Goal: Information Seeking & Learning: Learn about a topic

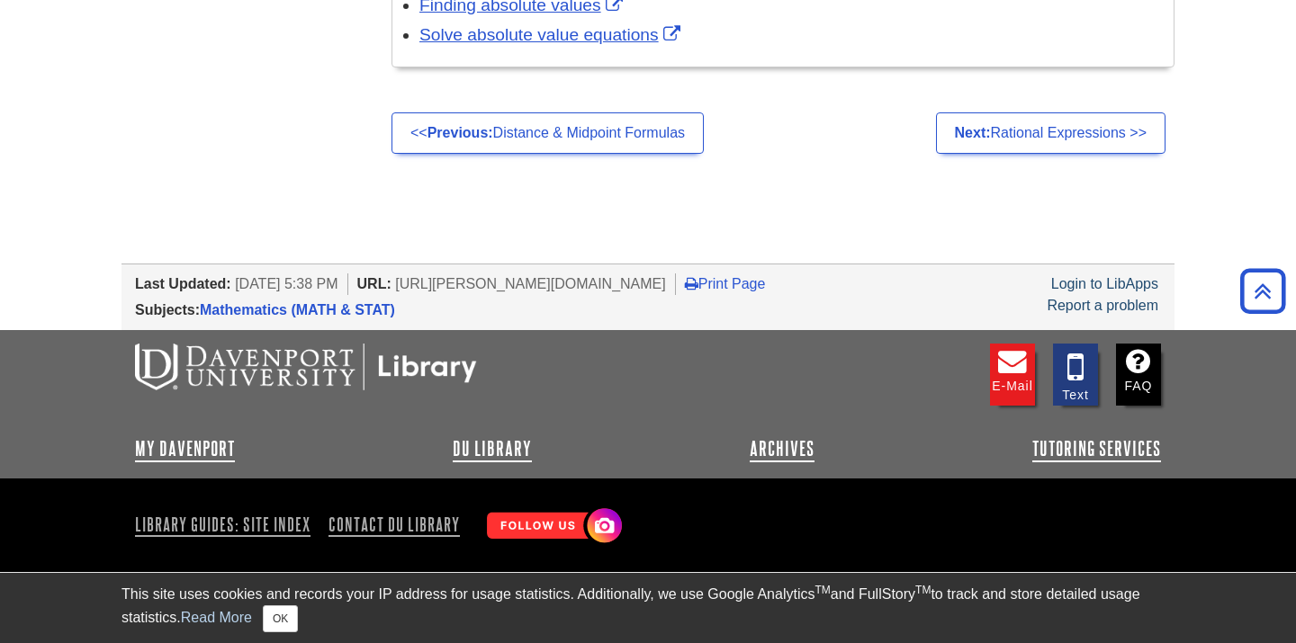
scroll to position [3516, 0]
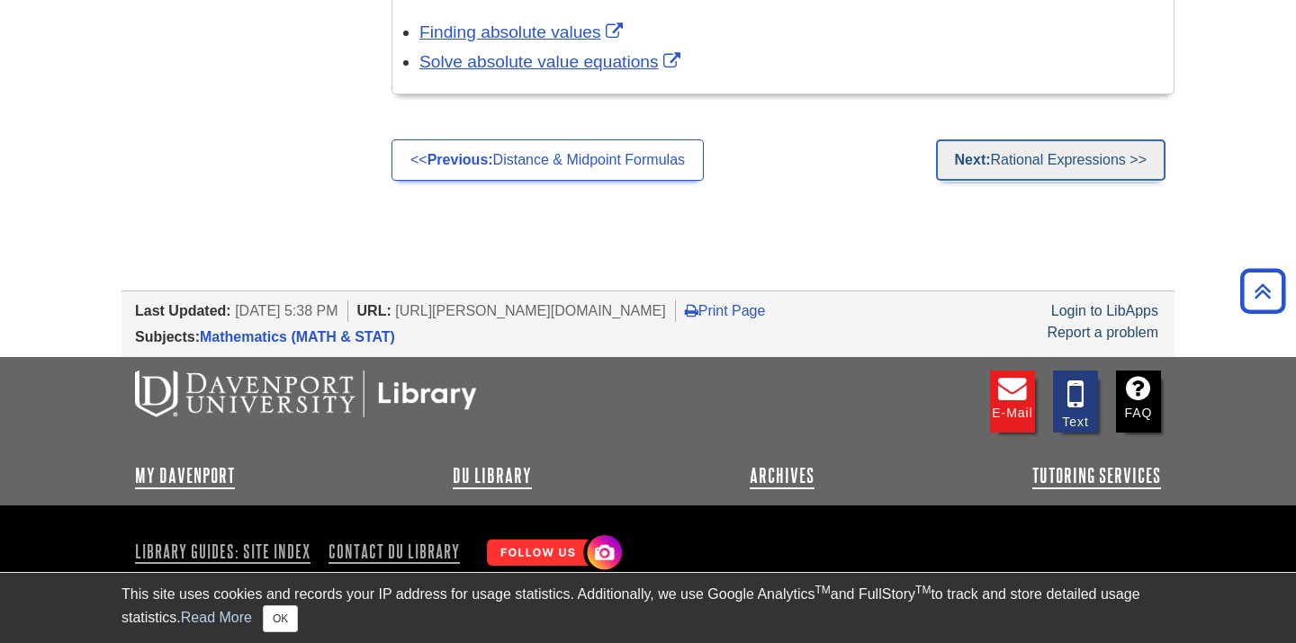
click at [1001, 166] on link "Next: Rational Expressions >>" at bounding box center [1050, 159] width 229 height 41
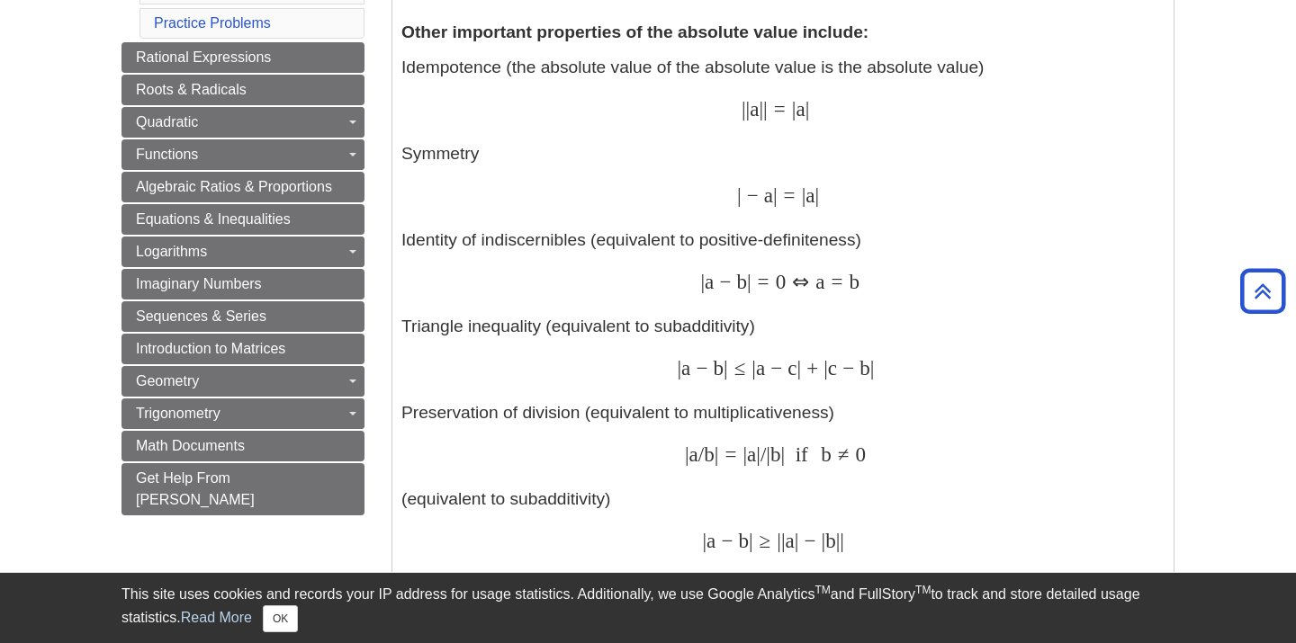
scroll to position [946, 0]
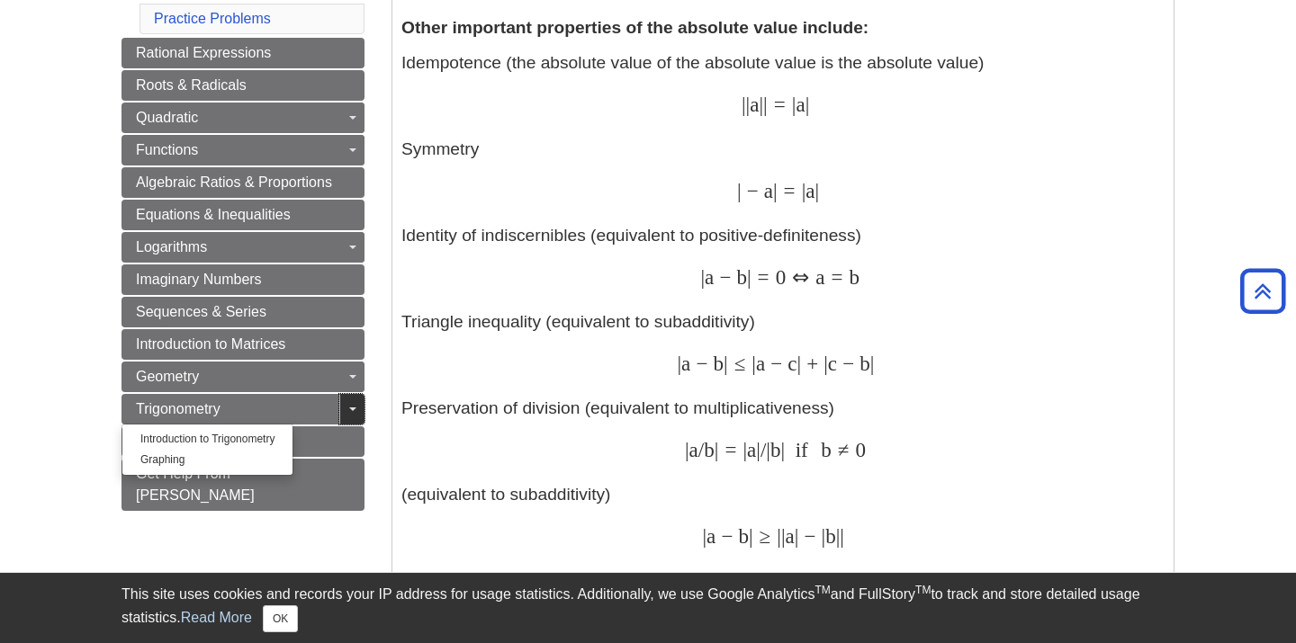
click at [341, 409] on link "Toggle Dropdown" at bounding box center [351, 409] width 25 height 31
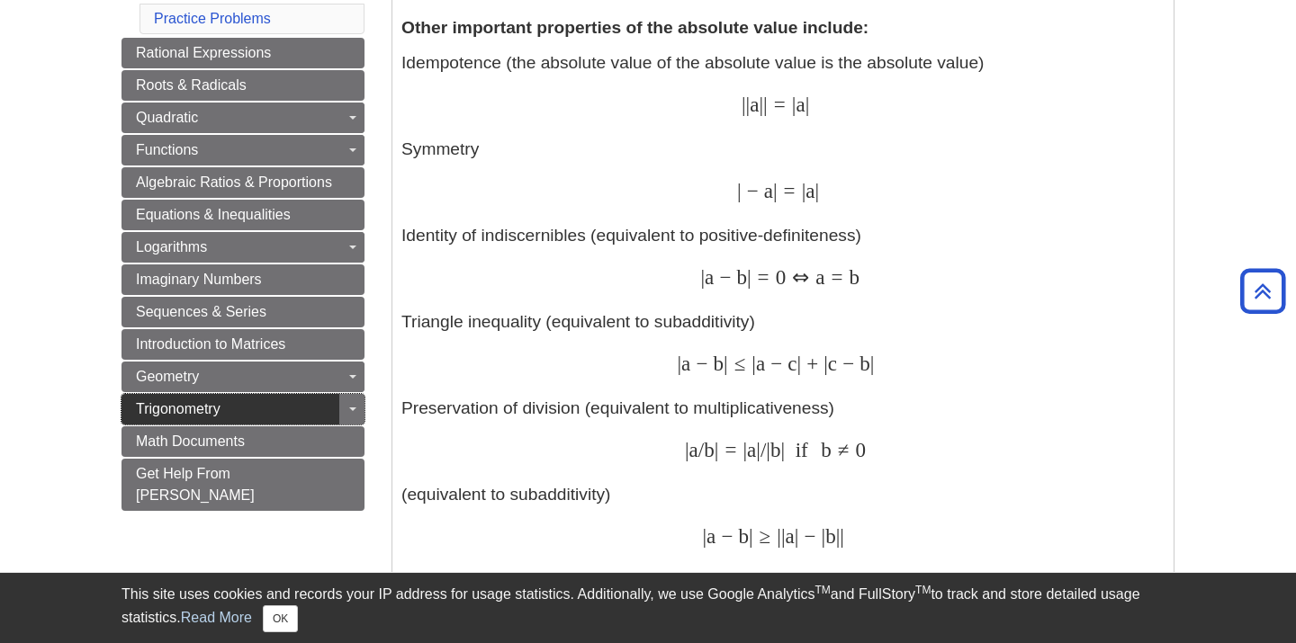
click at [274, 404] on link "Trigonometry" at bounding box center [242, 409] width 243 height 31
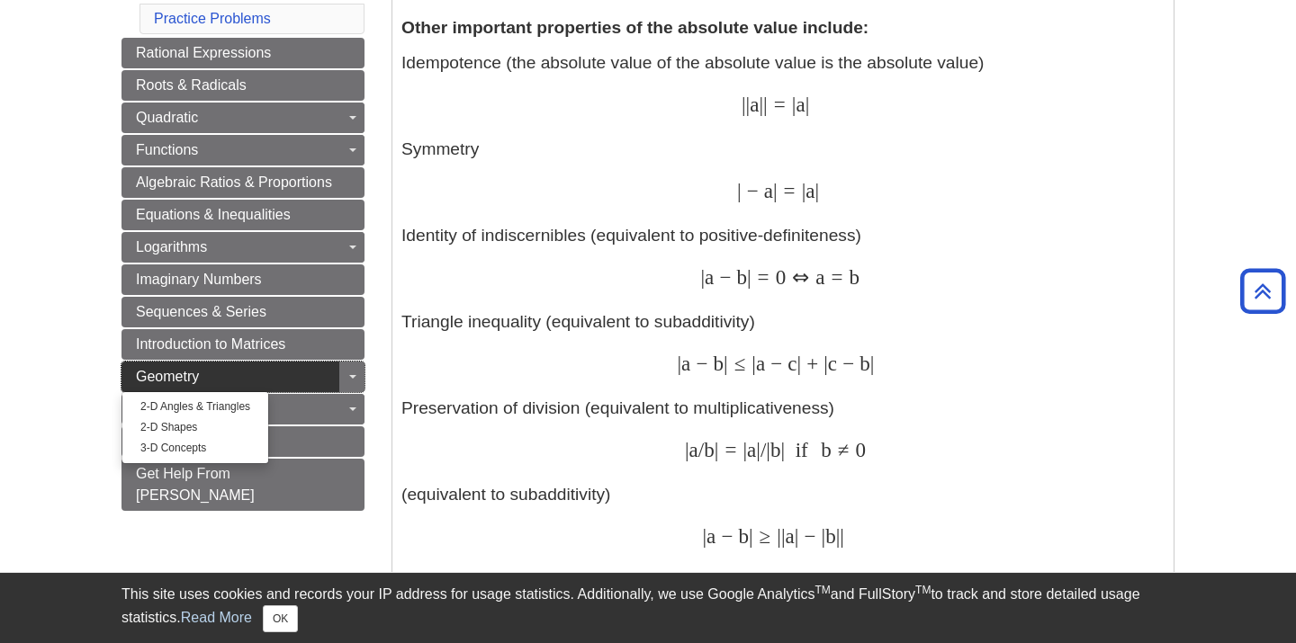
click at [276, 373] on link "Geometry" at bounding box center [242, 377] width 243 height 31
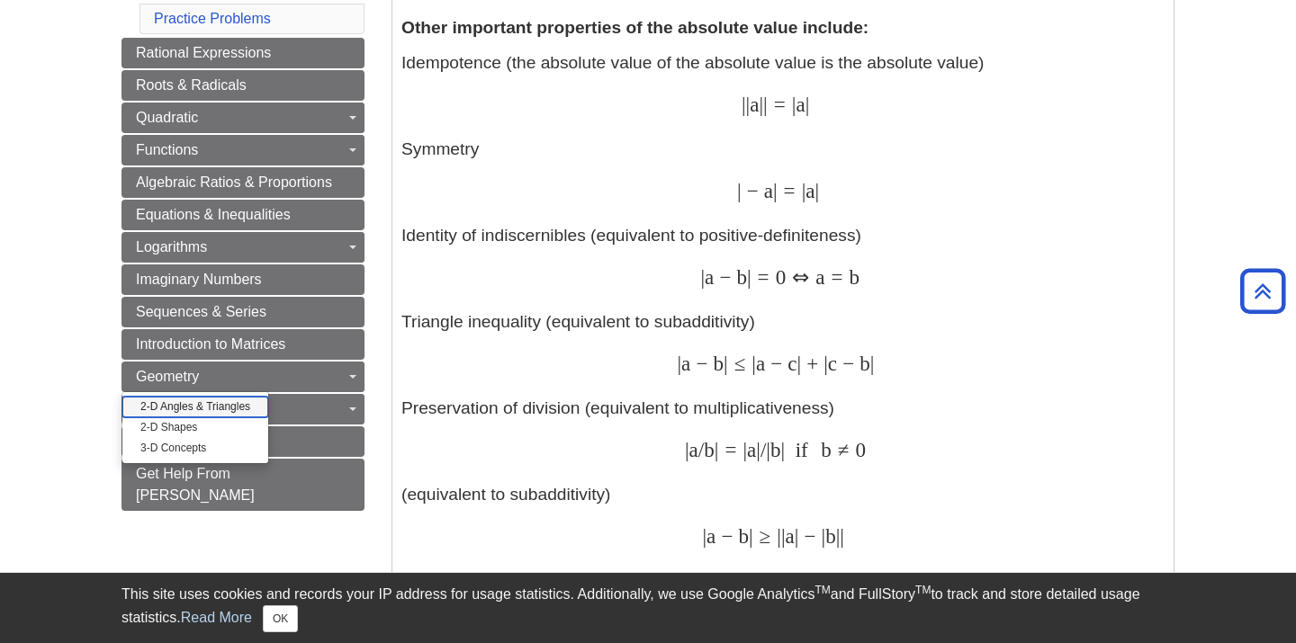
click at [209, 407] on link "2-D Angles & Triangles" at bounding box center [195, 407] width 146 height 21
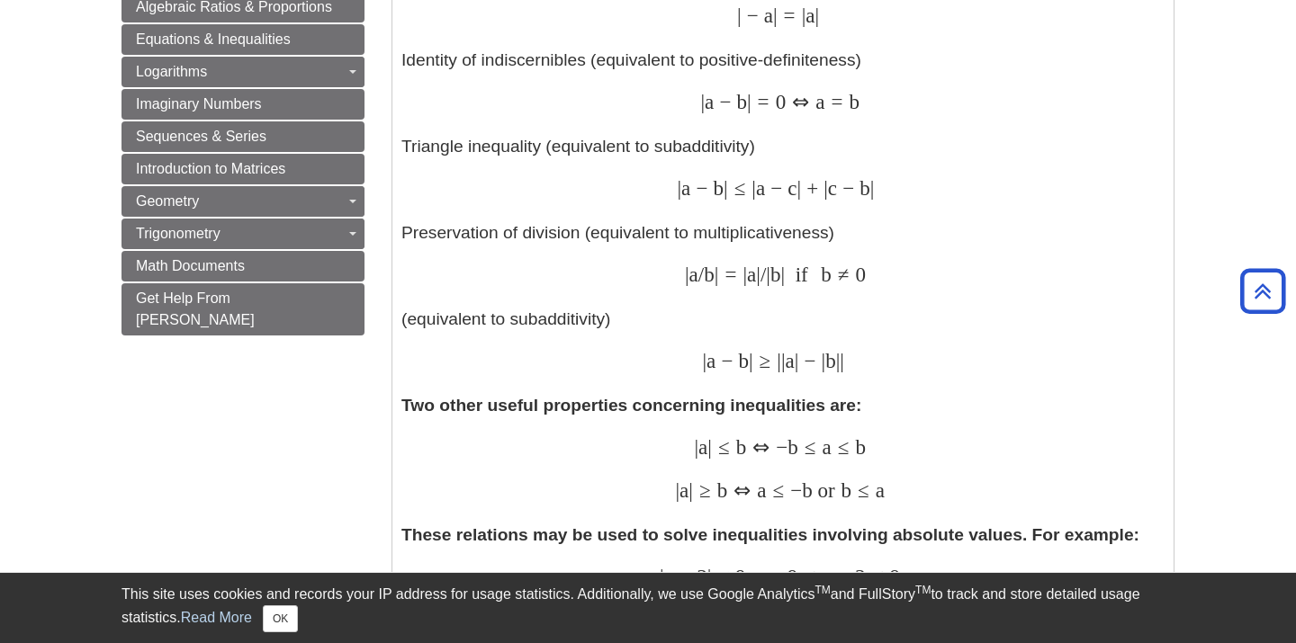
scroll to position [1124, 0]
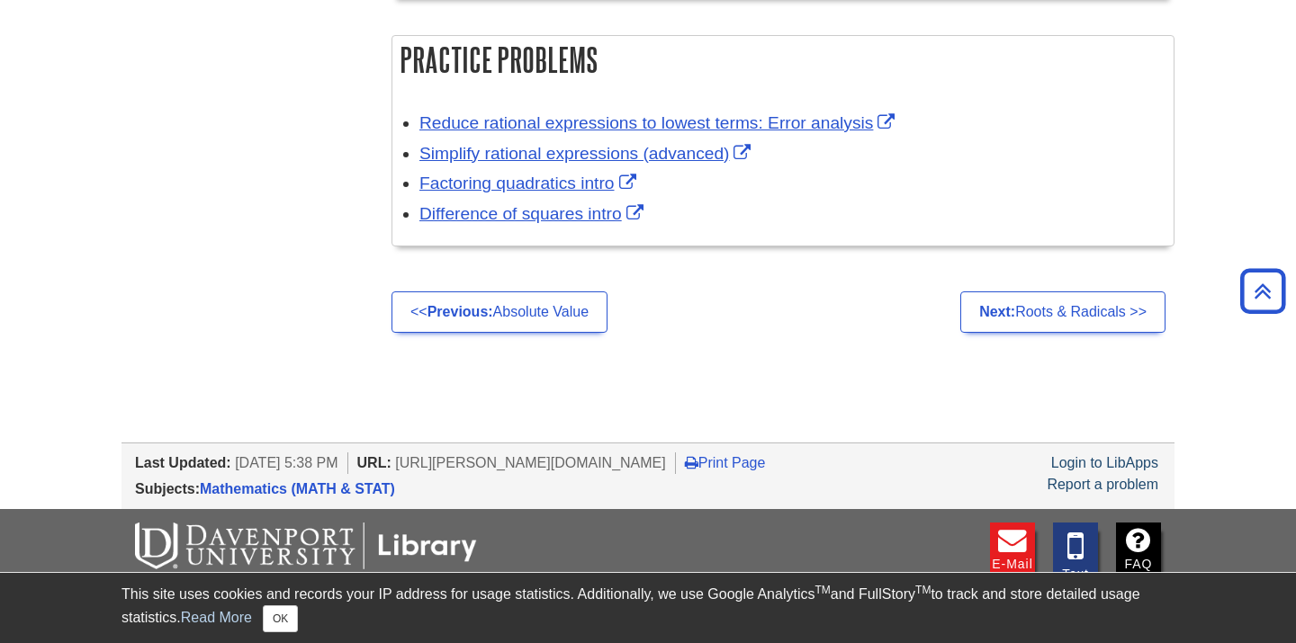
scroll to position [2465, 0]
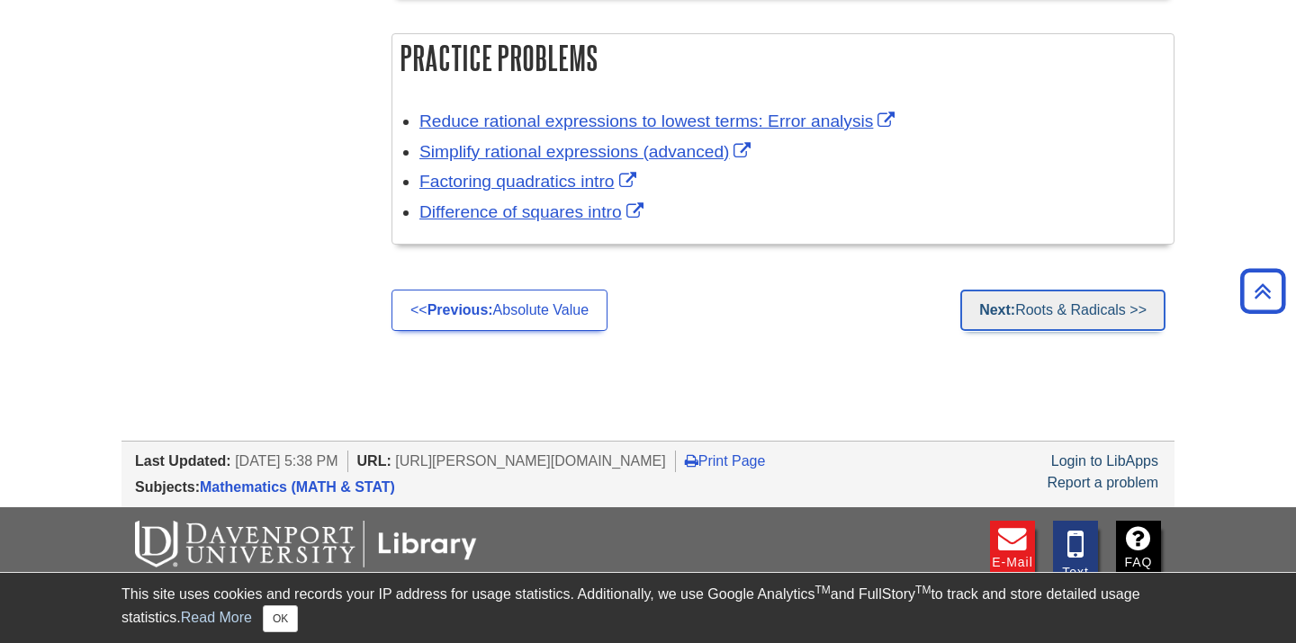
click at [1011, 320] on link "Next: Roots & Radicals >>" at bounding box center [1062, 310] width 205 height 41
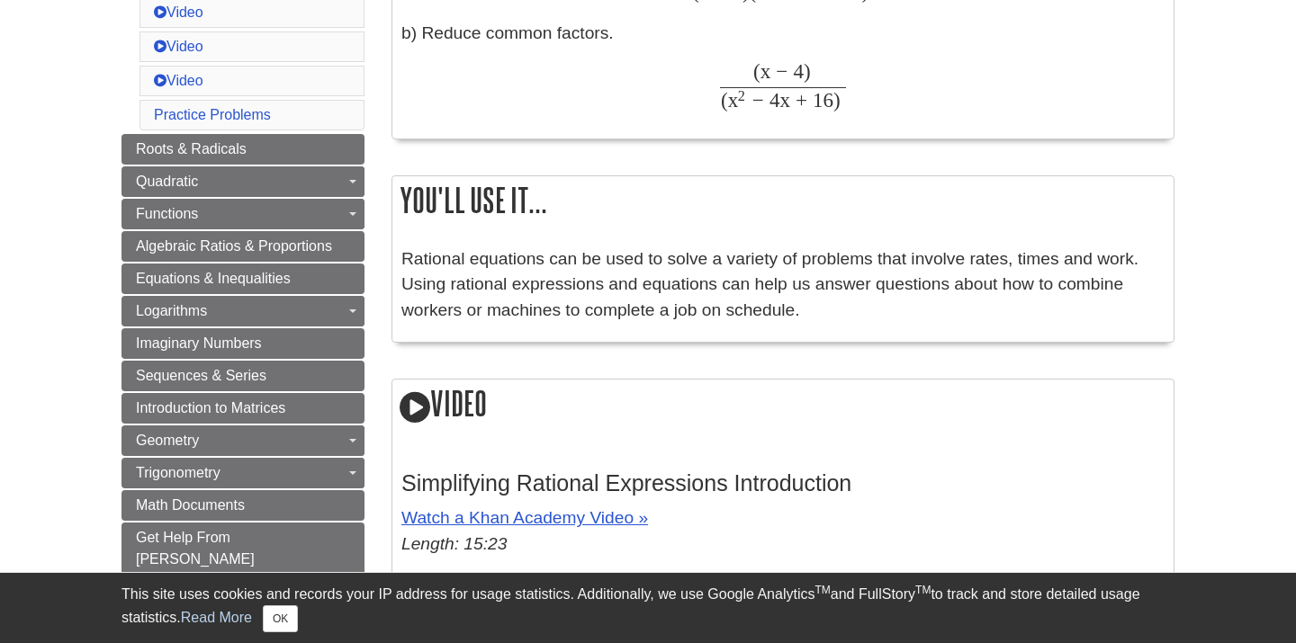
scroll to position [957, 0]
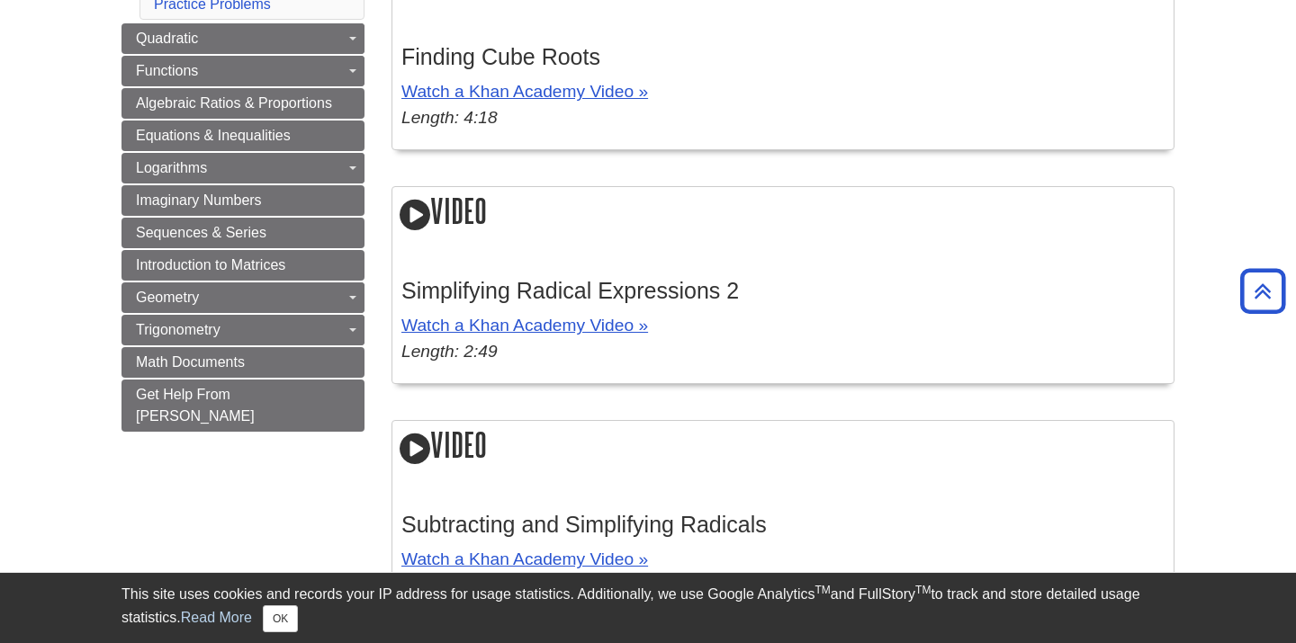
scroll to position [901, 0]
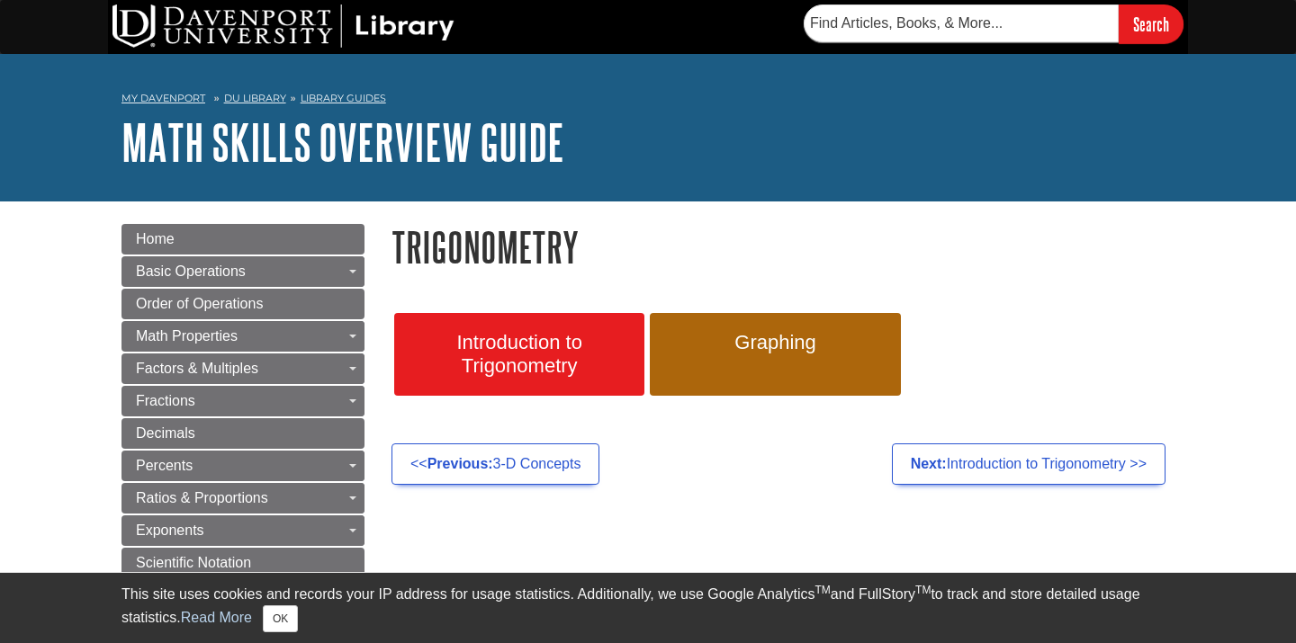
scroll to position [91, 0]
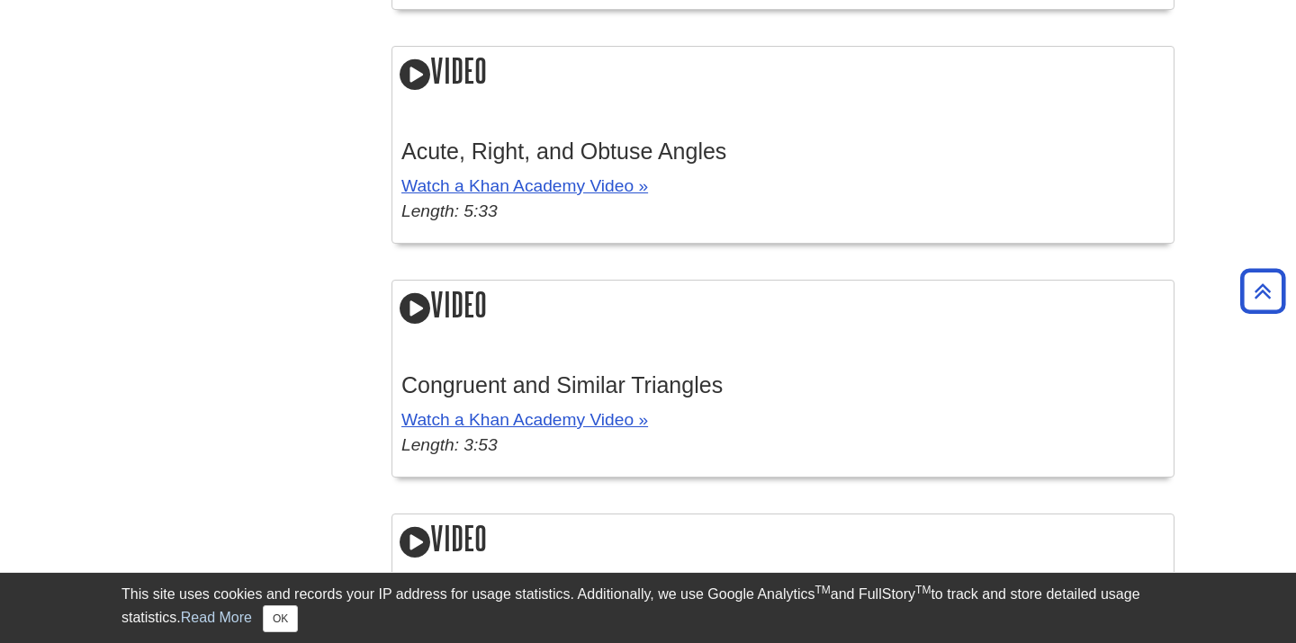
scroll to position [2029, 0]
